Goal: Navigation & Orientation: Find specific page/section

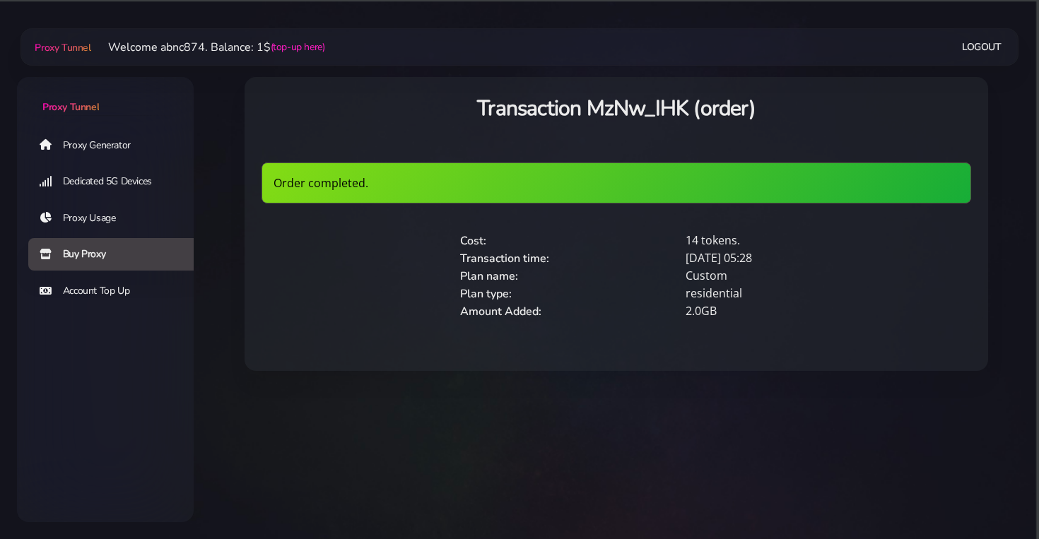
click at [122, 141] on link "Proxy Generator" at bounding box center [116, 145] width 177 height 33
